Goal: Information Seeking & Learning: Learn about a topic

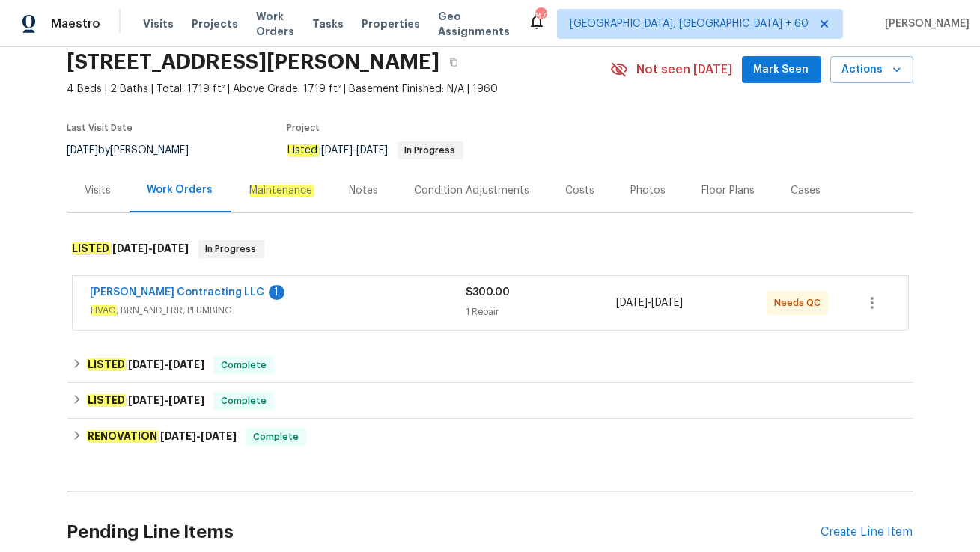
click at [335, 311] on span "HVAC , BRN_AND_LRR, PLUMBING" at bounding box center [279, 310] width 376 height 15
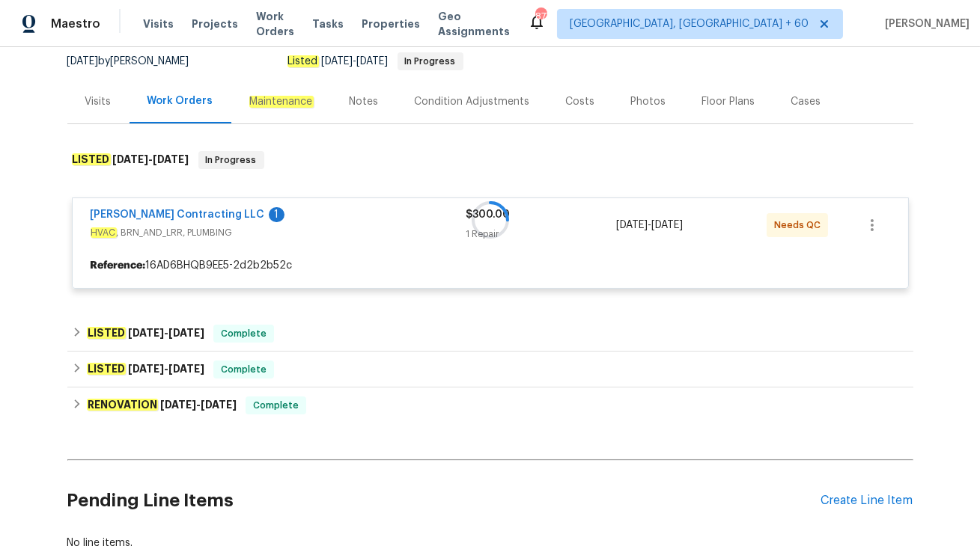
scroll to position [155, 0]
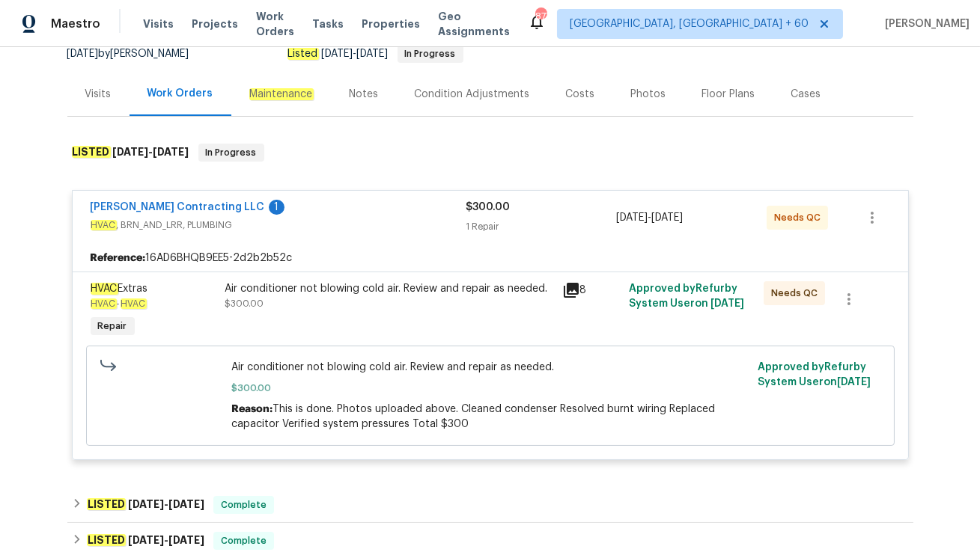
click at [104, 98] on div "Visits" at bounding box center [98, 94] width 26 height 15
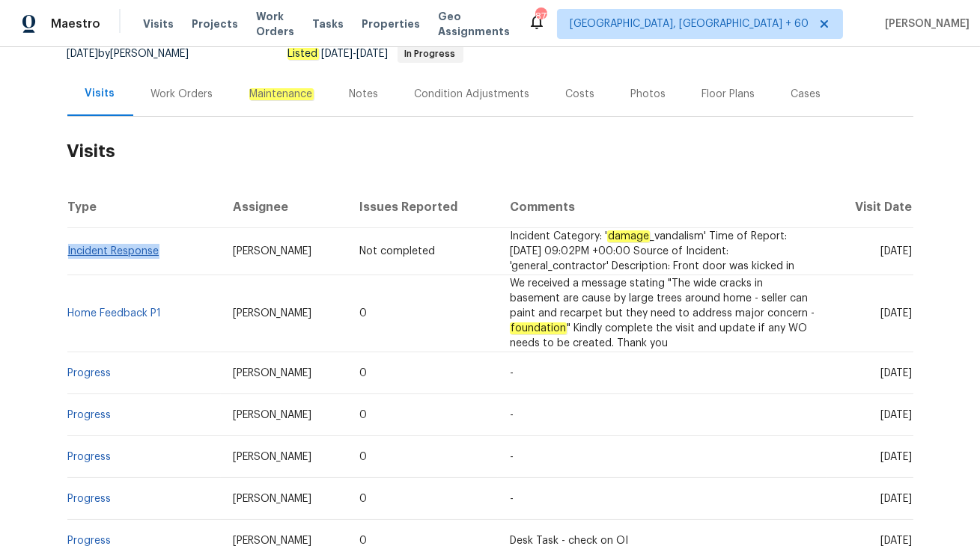
drag, startPoint x: 164, startPoint y: 249, endPoint x: 67, endPoint y: 249, distance: 96.5
click at [67, 249] on td "Incident Response" at bounding box center [144, 251] width 154 height 47
copy link "Incident Response"
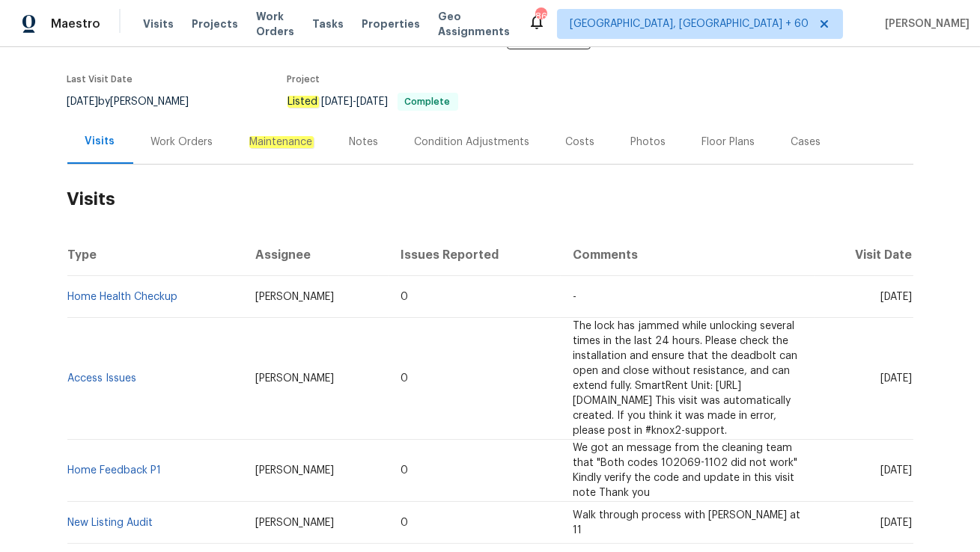
scroll to position [109, 0]
click at [186, 133] on div "Work Orders" at bounding box center [182, 140] width 62 height 15
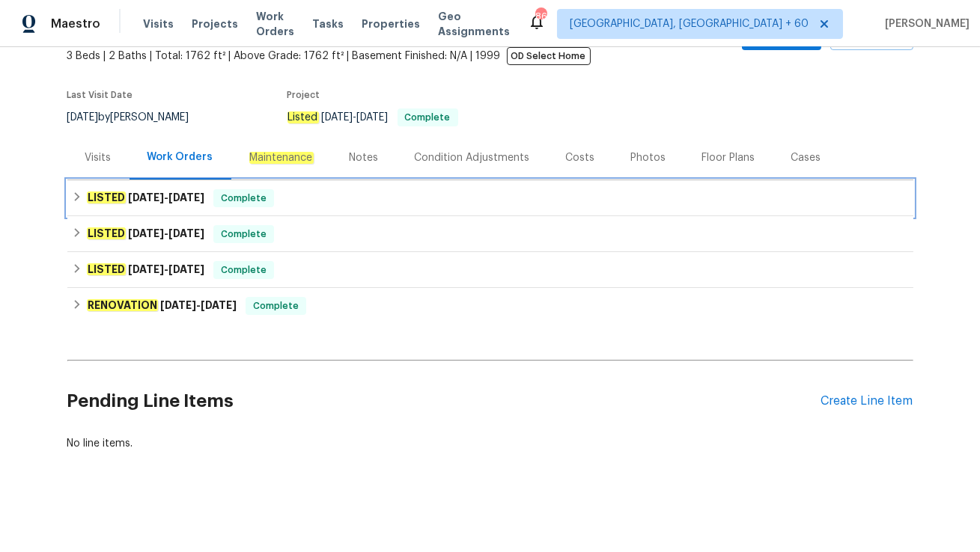
click at [223, 195] on div "Complete" at bounding box center [243, 198] width 61 height 18
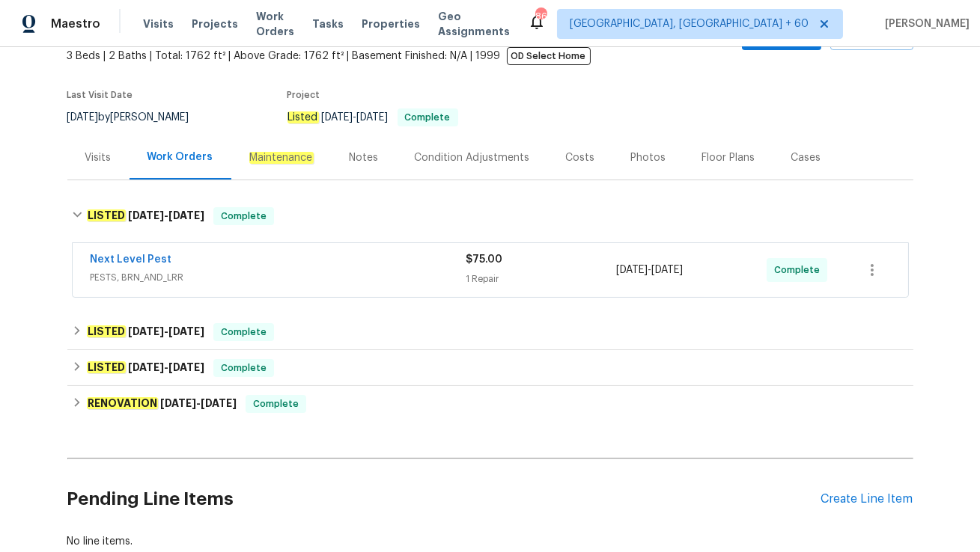
click at [237, 270] on span "PESTS, BRN_AND_LRR" at bounding box center [279, 277] width 376 height 15
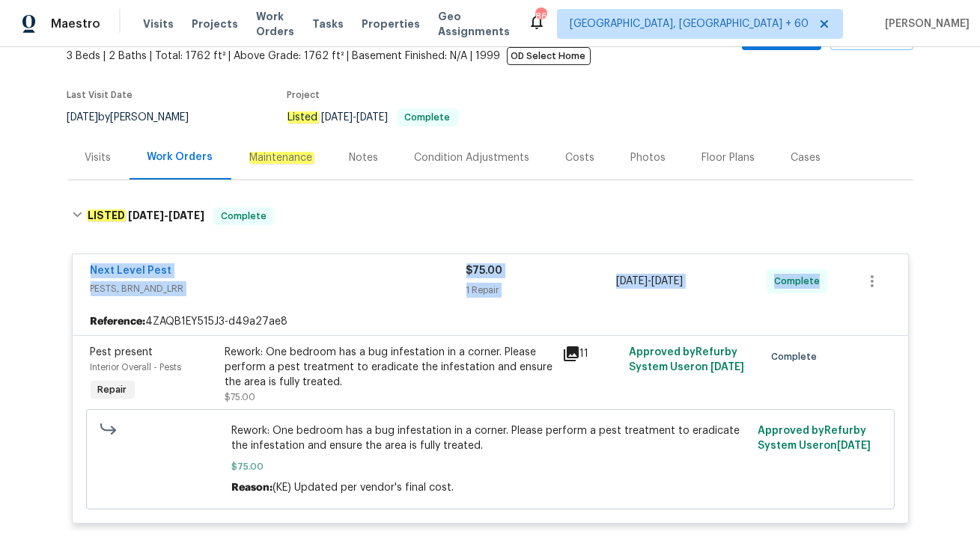
drag, startPoint x: 82, startPoint y: 265, endPoint x: 825, endPoint y: 290, distance: 744.3
click at [825, 290] on div "Next Level Pest PESTS, BRN_AND_LRR $75.00 1 Repair 8/21/2025 - 8/26/2025 Comple…" at bounding box center [490, 281] width 835 height 54
copy div "Next Level Pest PESTS, BRN_AND_LRR $75.00 1 Repair 8/21/2025 - 8/26/2025 Comple…"
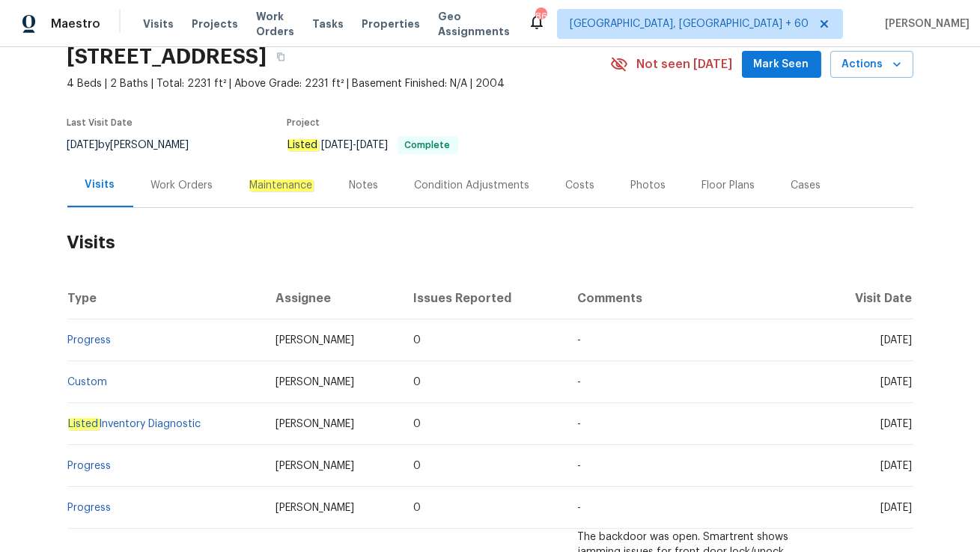
scroll to position [64, 0]
click at [181, 172] on div "Work Orders" at bounding box center [182, 184] width 98 height 44
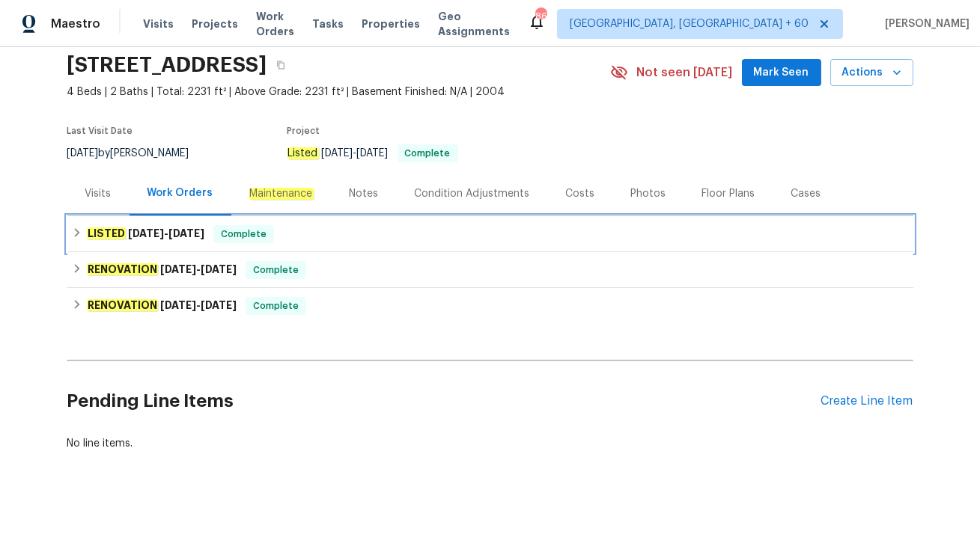
click at [189, 245] on div "LISTED [DATE] - [DATE] Complete" at bounding box center [490, 234] width 846 height 36
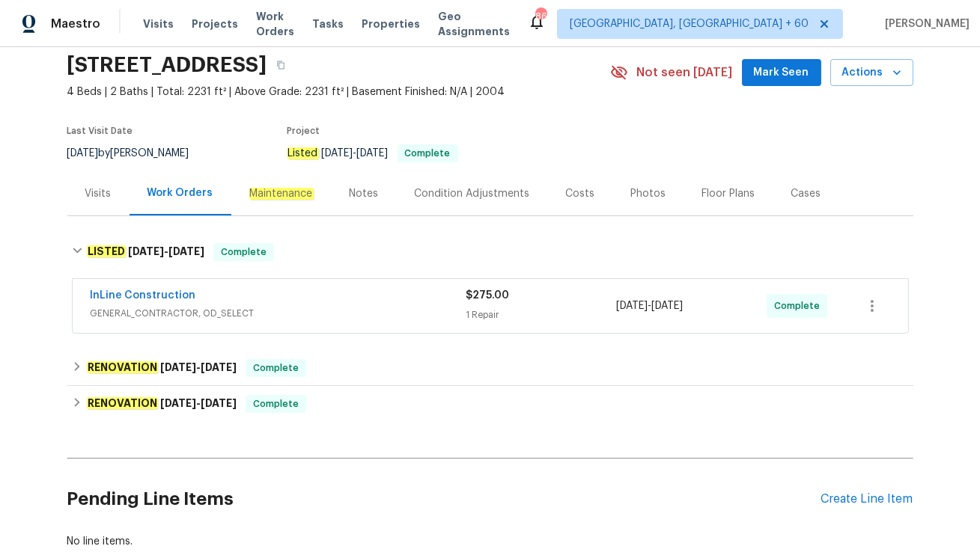
click at [207, 295] on div "InLine Construction" at bounding box center [279, 297] width 376 height 18
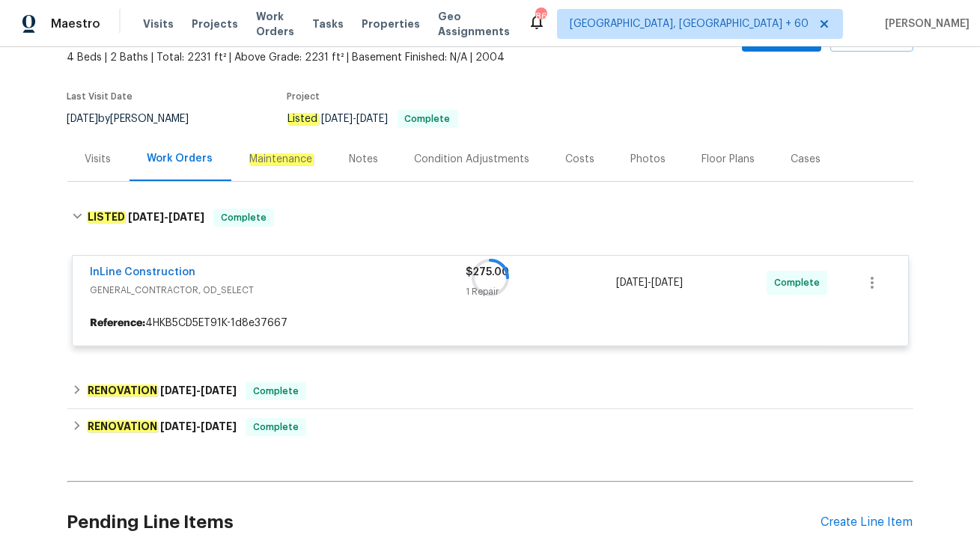
scroll to position [98, 0]
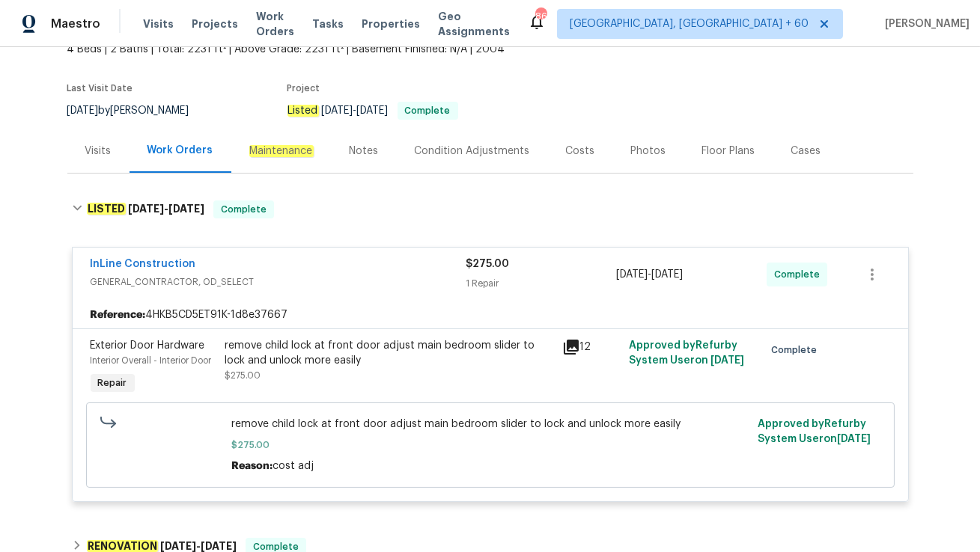
click at [570, 346] on icon at bounding box center [571, 347] width 15 height 15
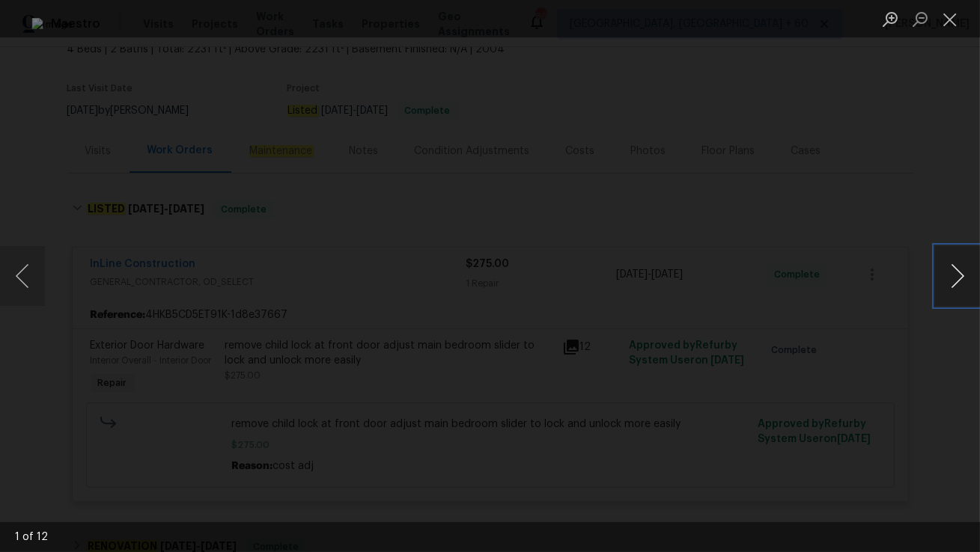
click at [957, 278] on button "Next image" at bounding box center [957, 276] width 45 height 60
click at [950, 26] on button "Close lightbox" at bounding box center [950, 19] width 30 height 26
